Goal: Find specific page/section: Find specific page/section

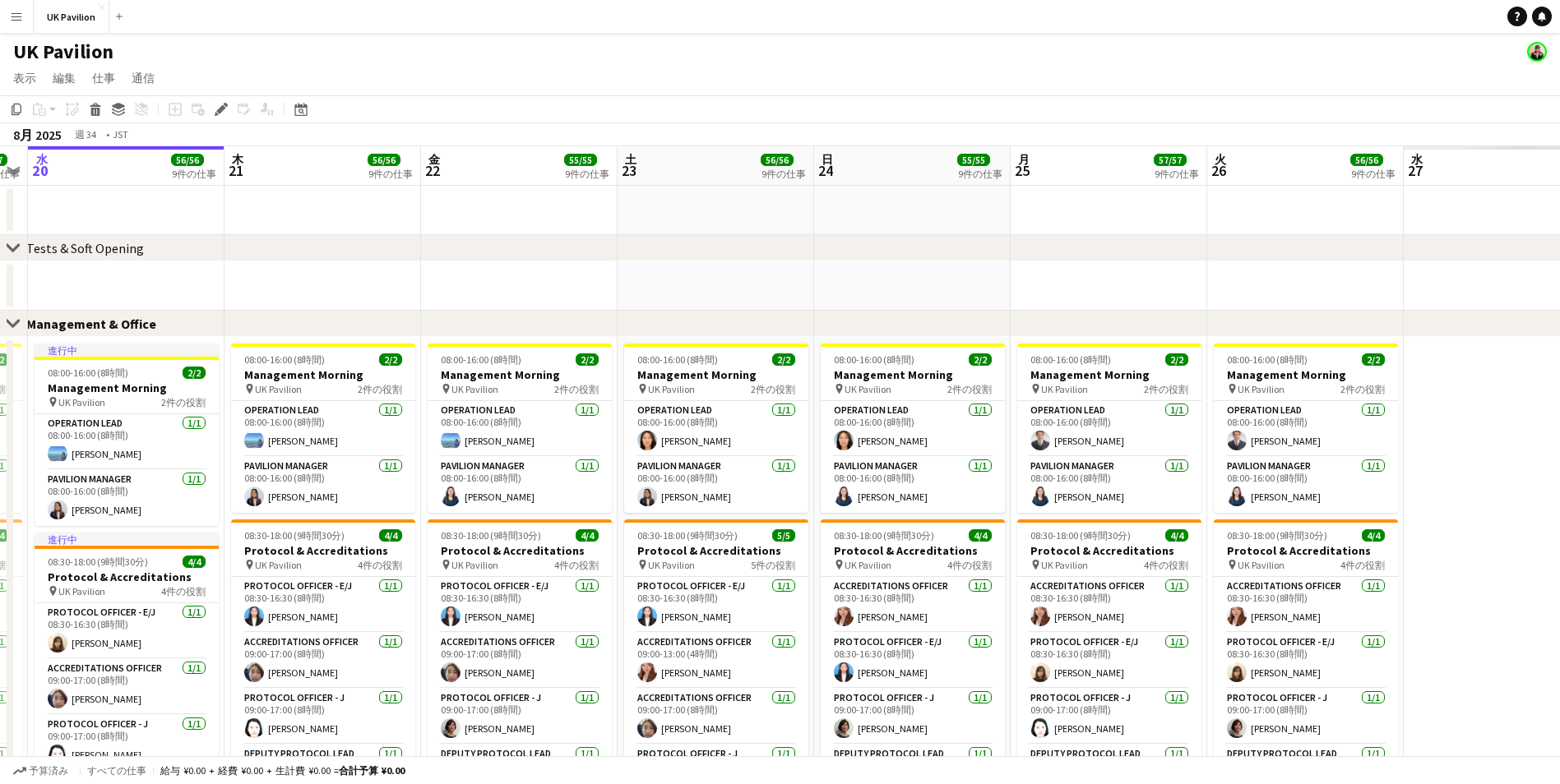
drag, startPoint x: 823, startPoint y: 176, endPoint x: 390, endPoint y: 202, distance: 433.8
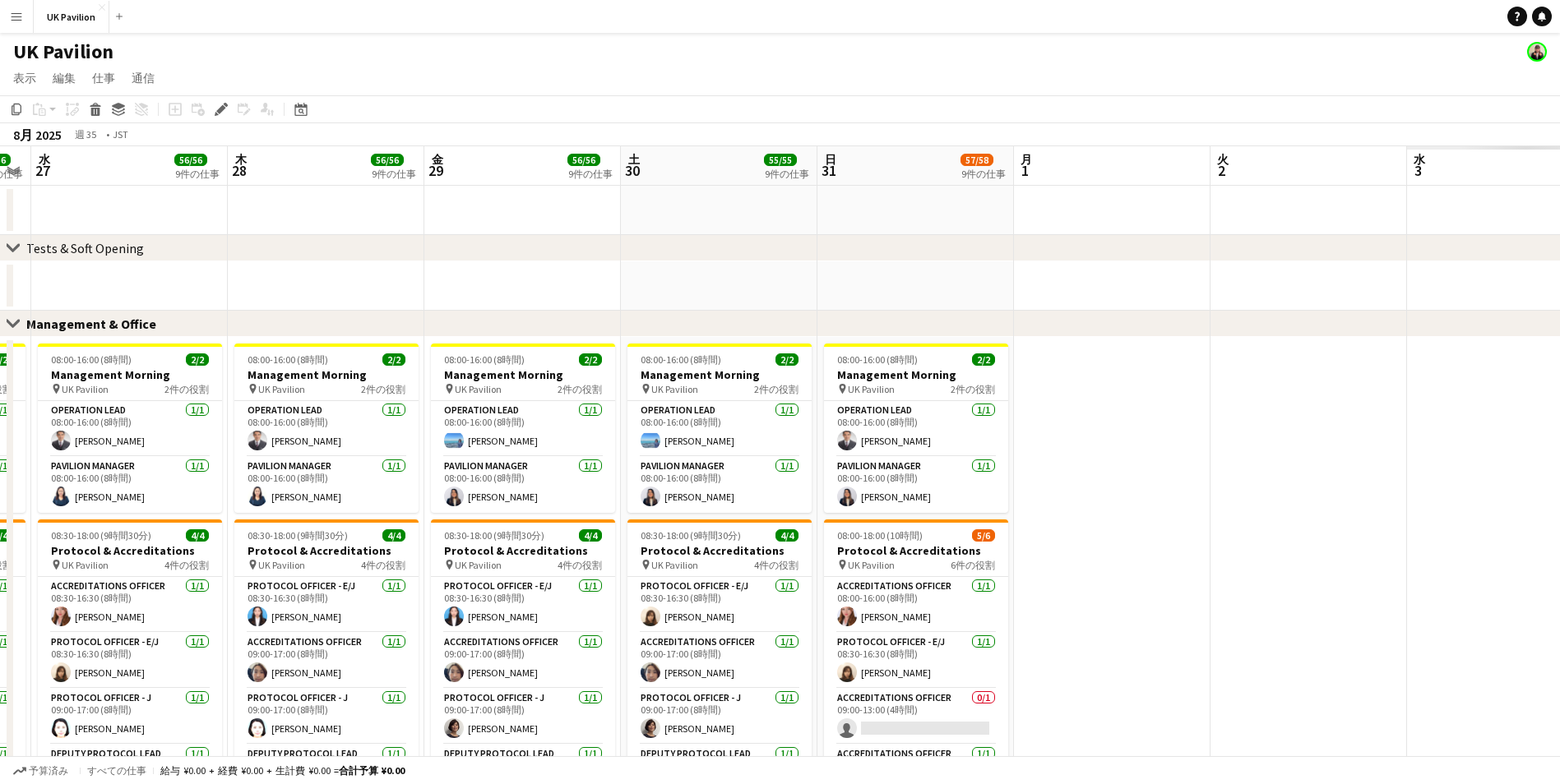
drag, startPoint x: 1053, startPoint y: 177, endPoint x: 634, endPoint y: 189, distance: 419.2
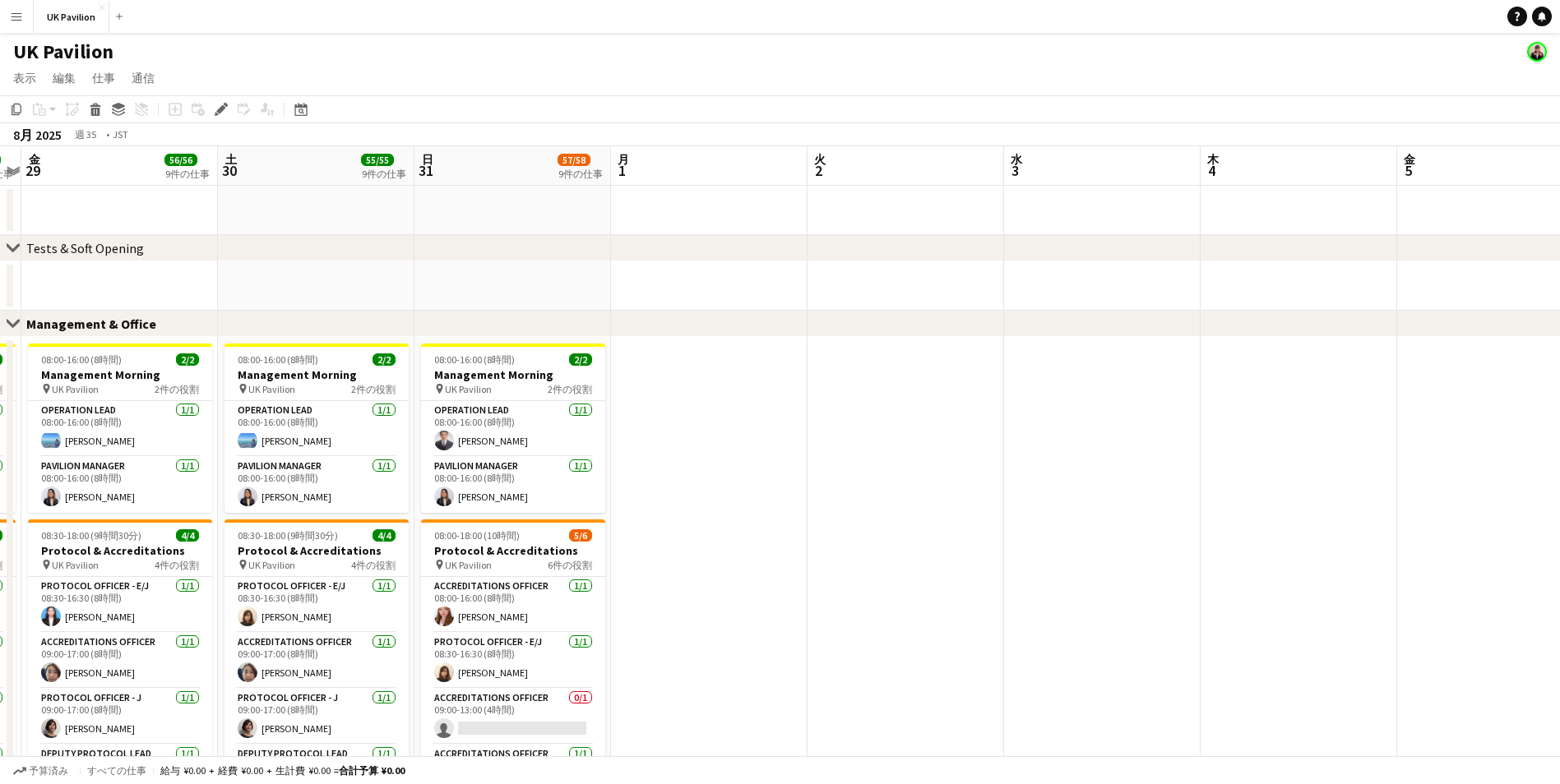
scroll to position [0, 458]
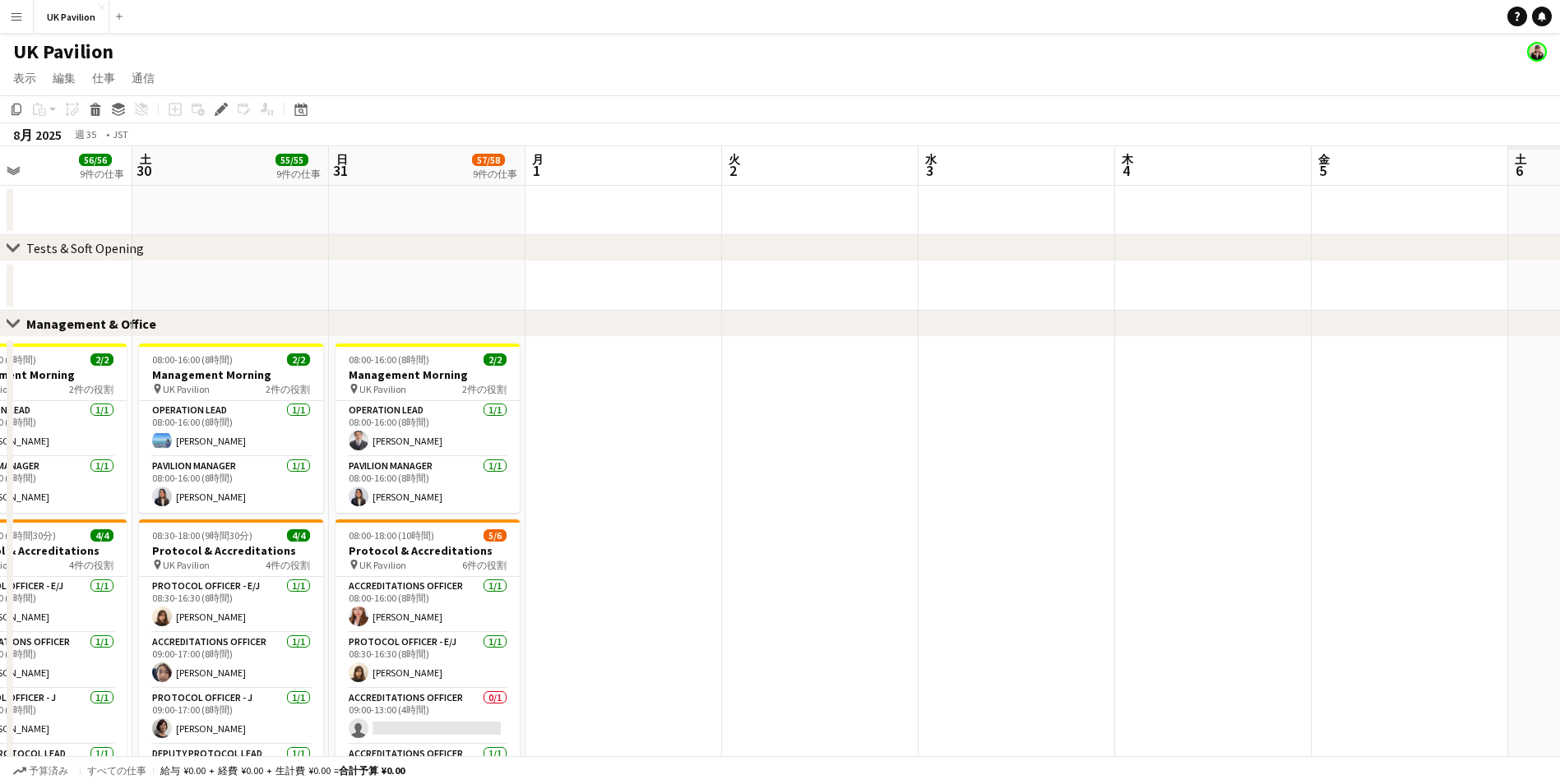
drag, startPoint x: 1022, startPoint y: 174, endPoint x: 794, endPoint y: 180, distance: 228.1
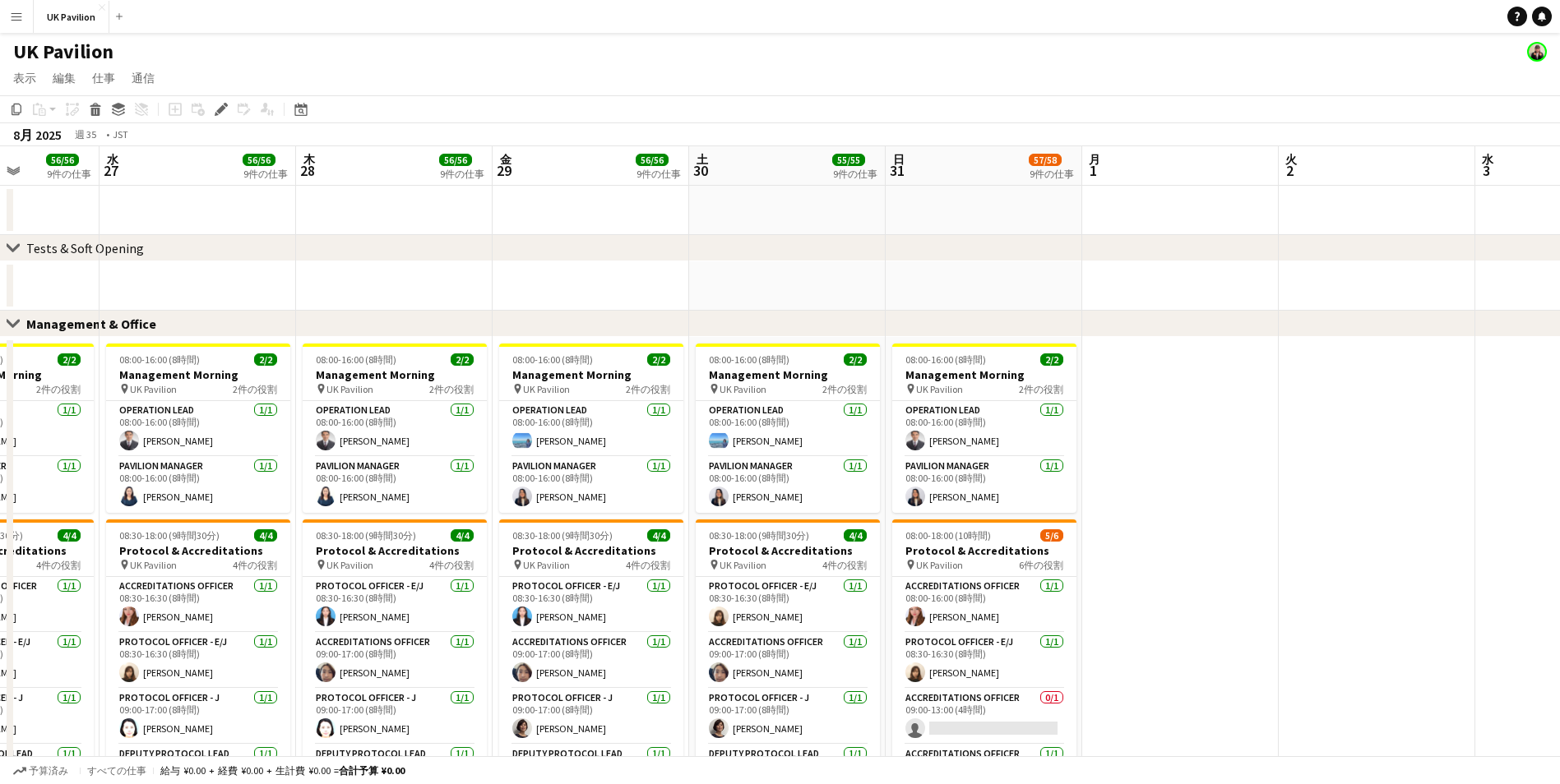
scroll to position [0, 431]
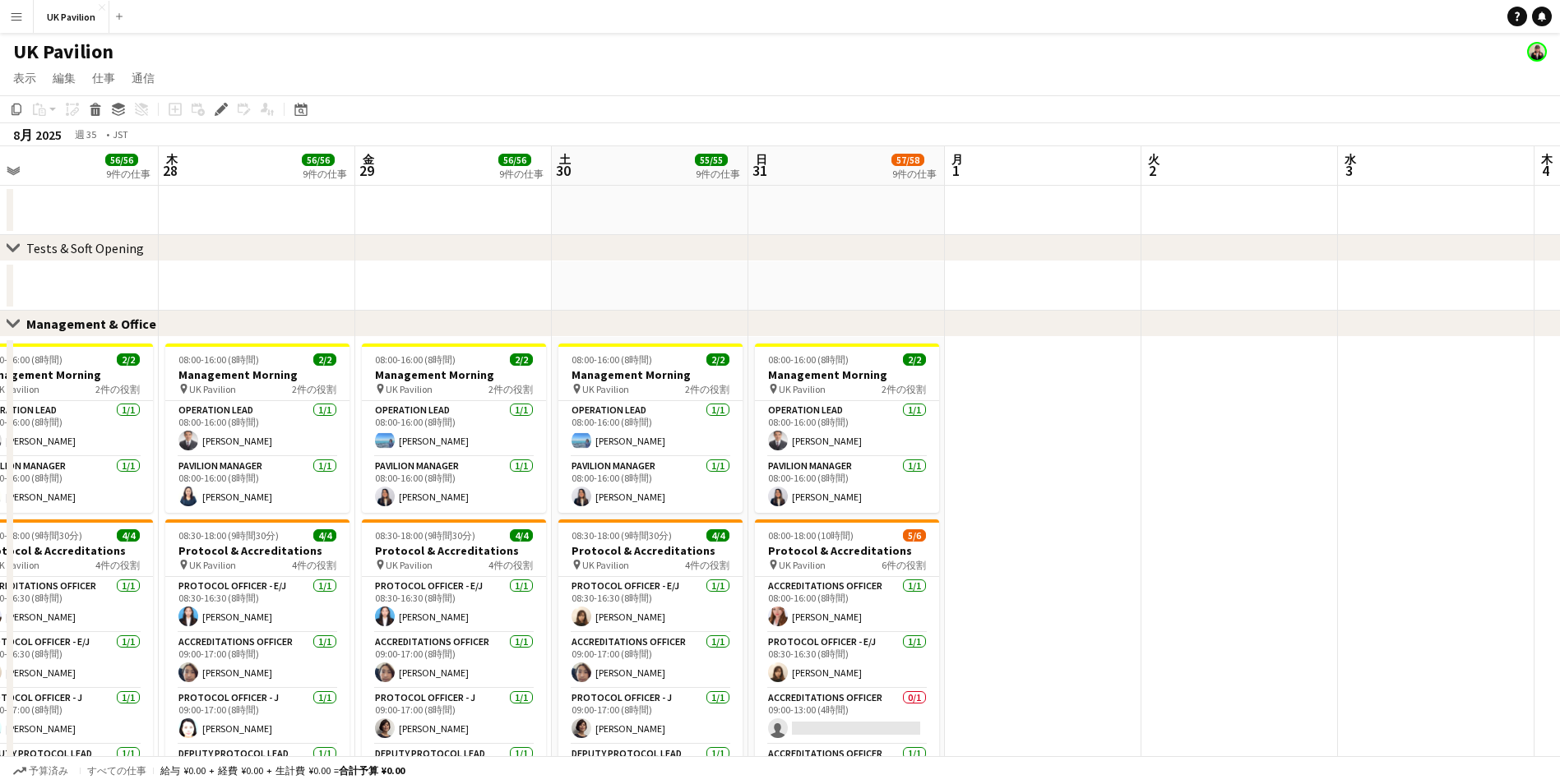
drag, startPoint x: 589, startPoint y: 170, endPoint x: 1381, endPoint y: 138, distance: 792.6
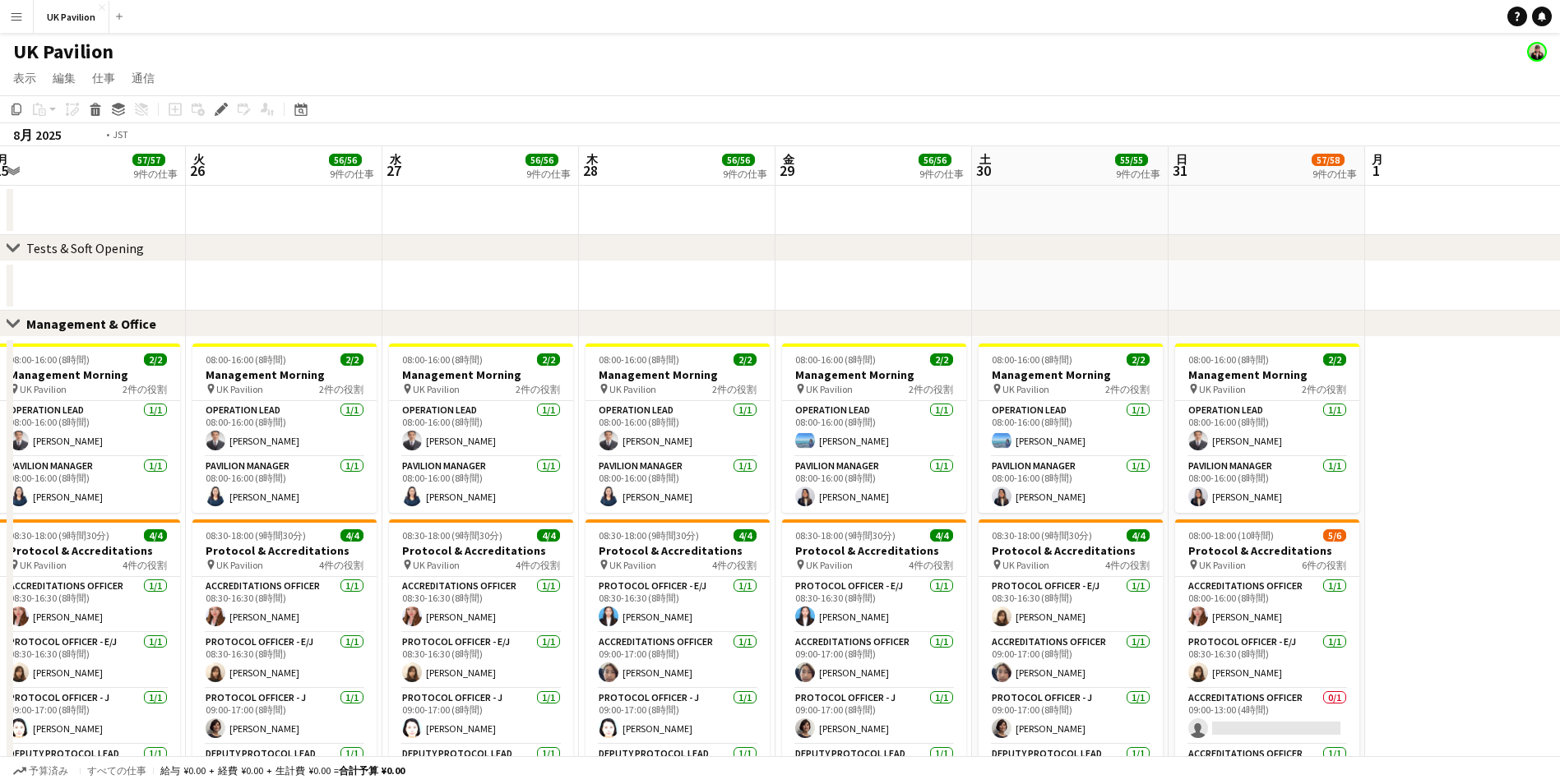
drag, startPoint x: 450, startPoint y: 170, endPoint x: 1369, endPoint y: 154, distance: 919.1
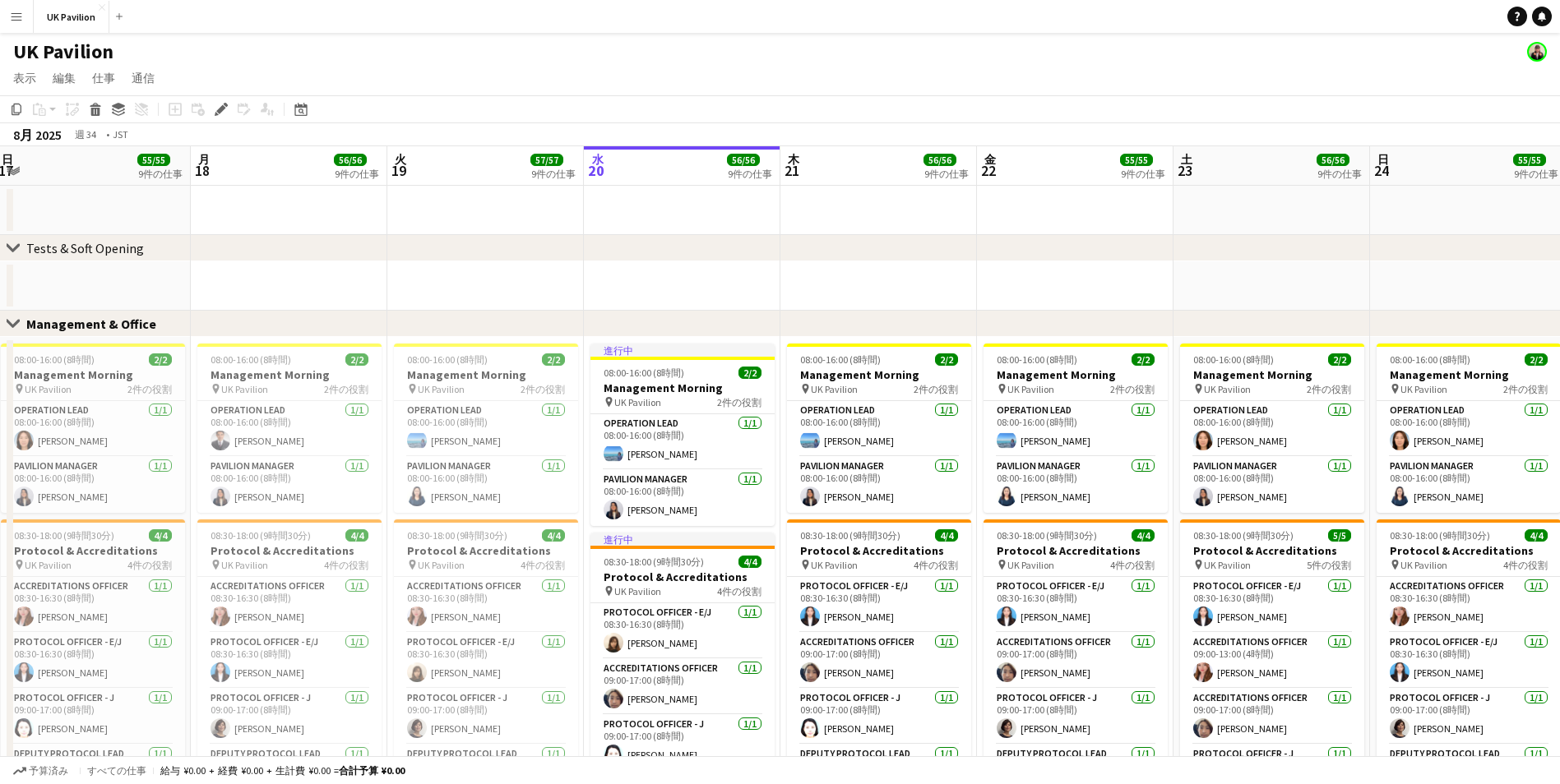
scroll to position [0, 443]
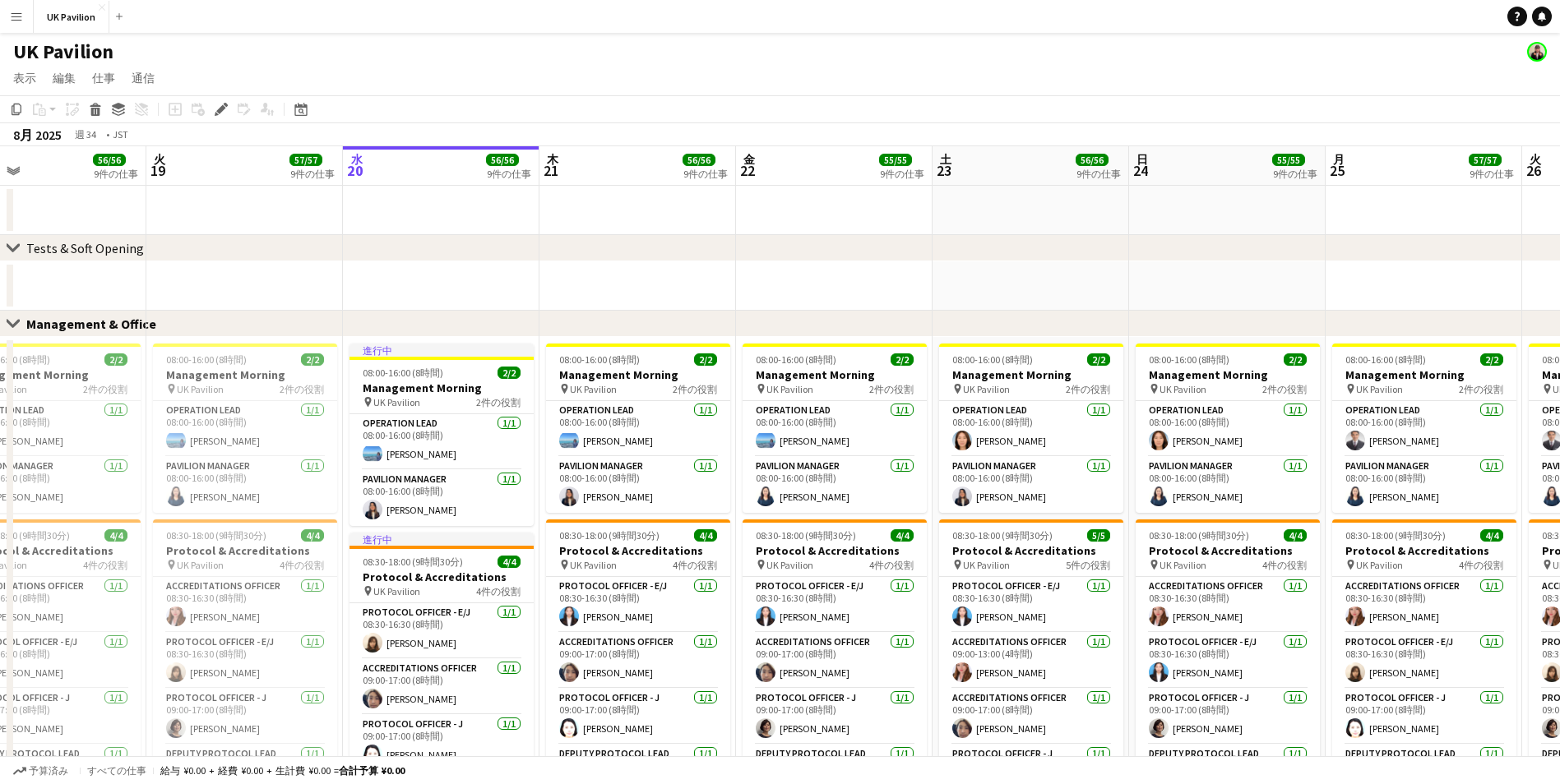
drag, startPoint x: 395, startPoint y: 158, endPoint x: 1015, endPoint y: 160, distance: 620.0
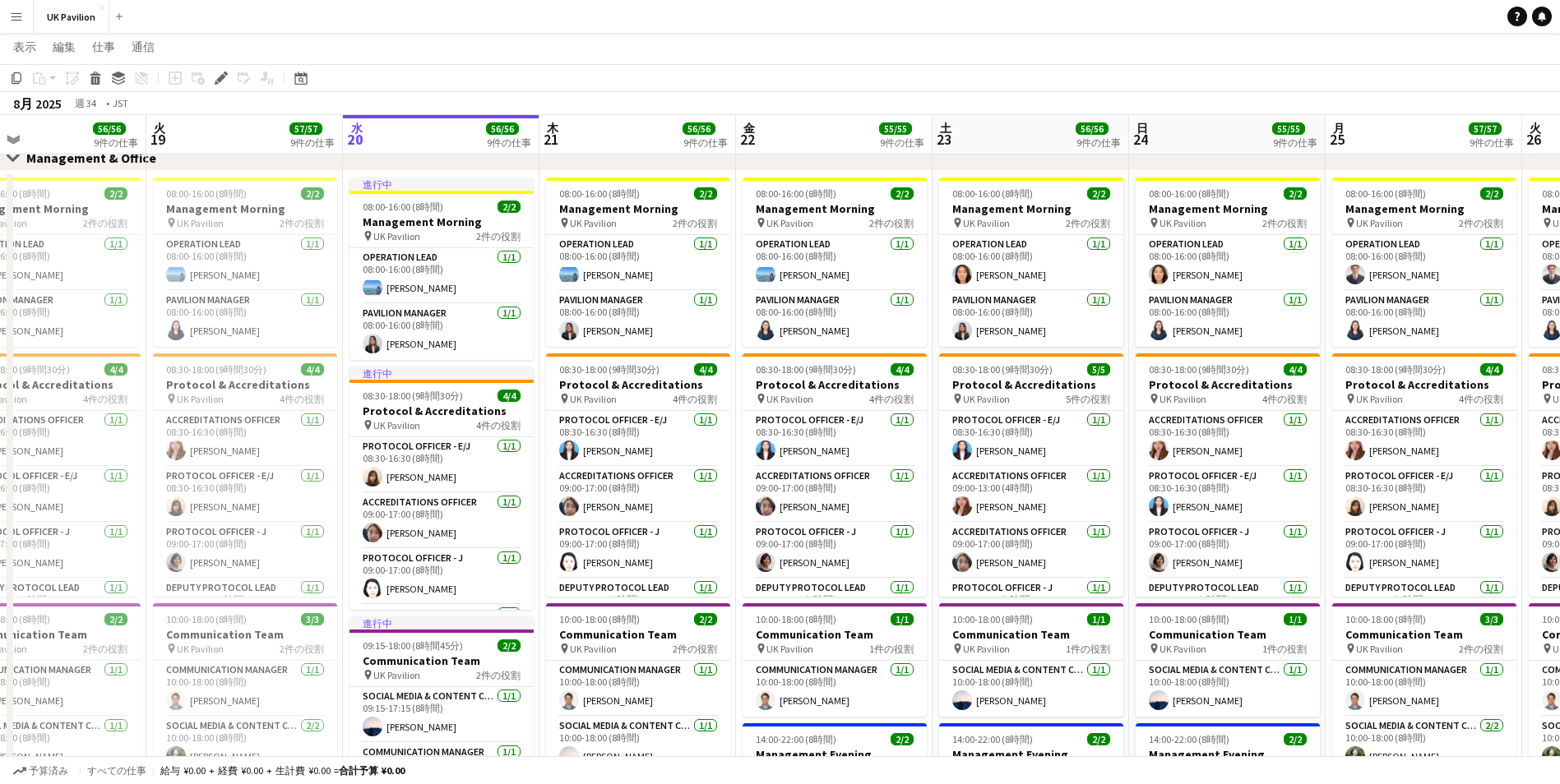
scroll to position [0, 0]
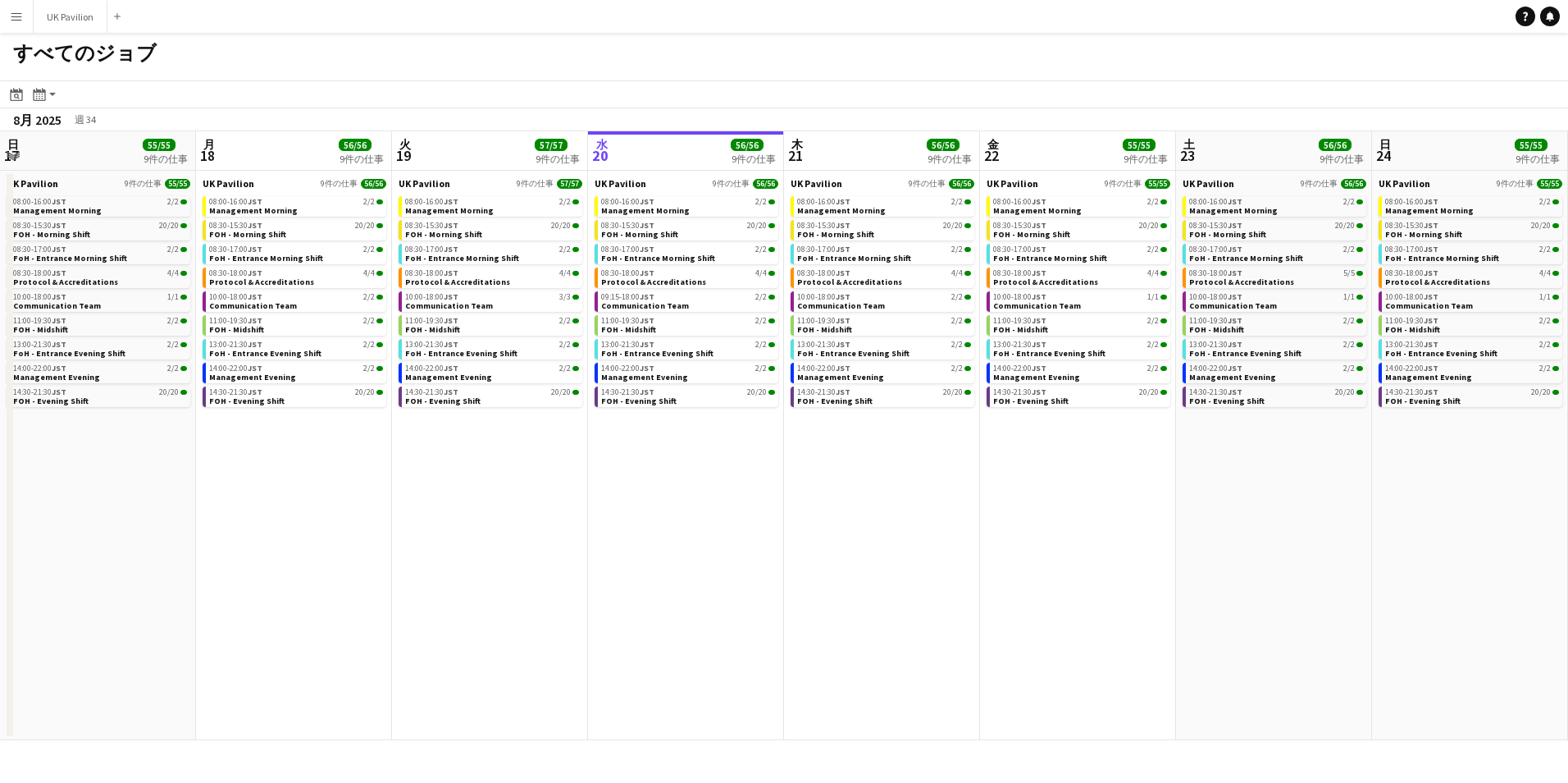
scroll to position [0, 392]
